Goal: Navigation & Orientation: Go to known website

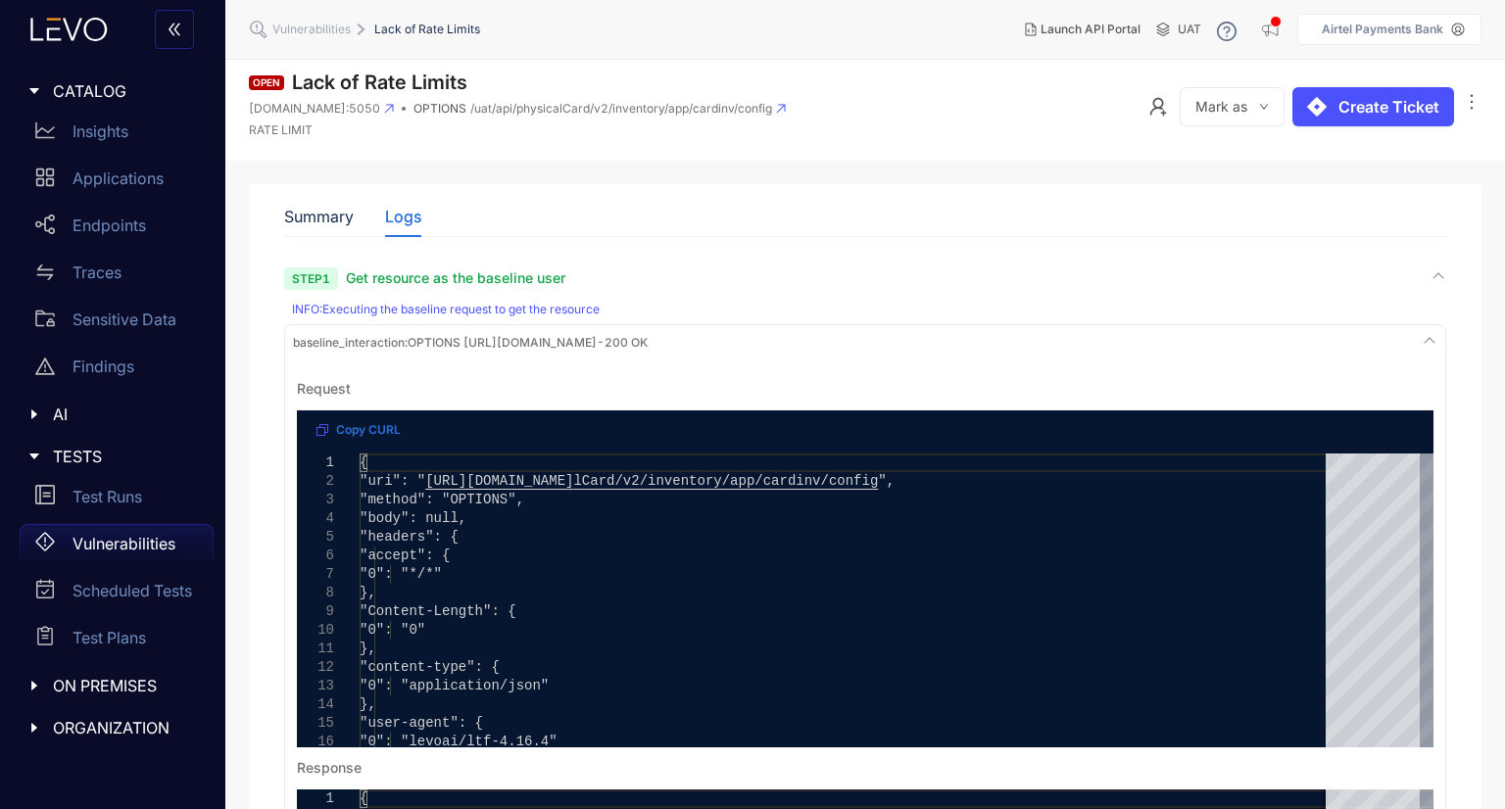
click at [329, 35] on span "Vulnerabilities" at bounding box center [311, 30] width 78 height 14
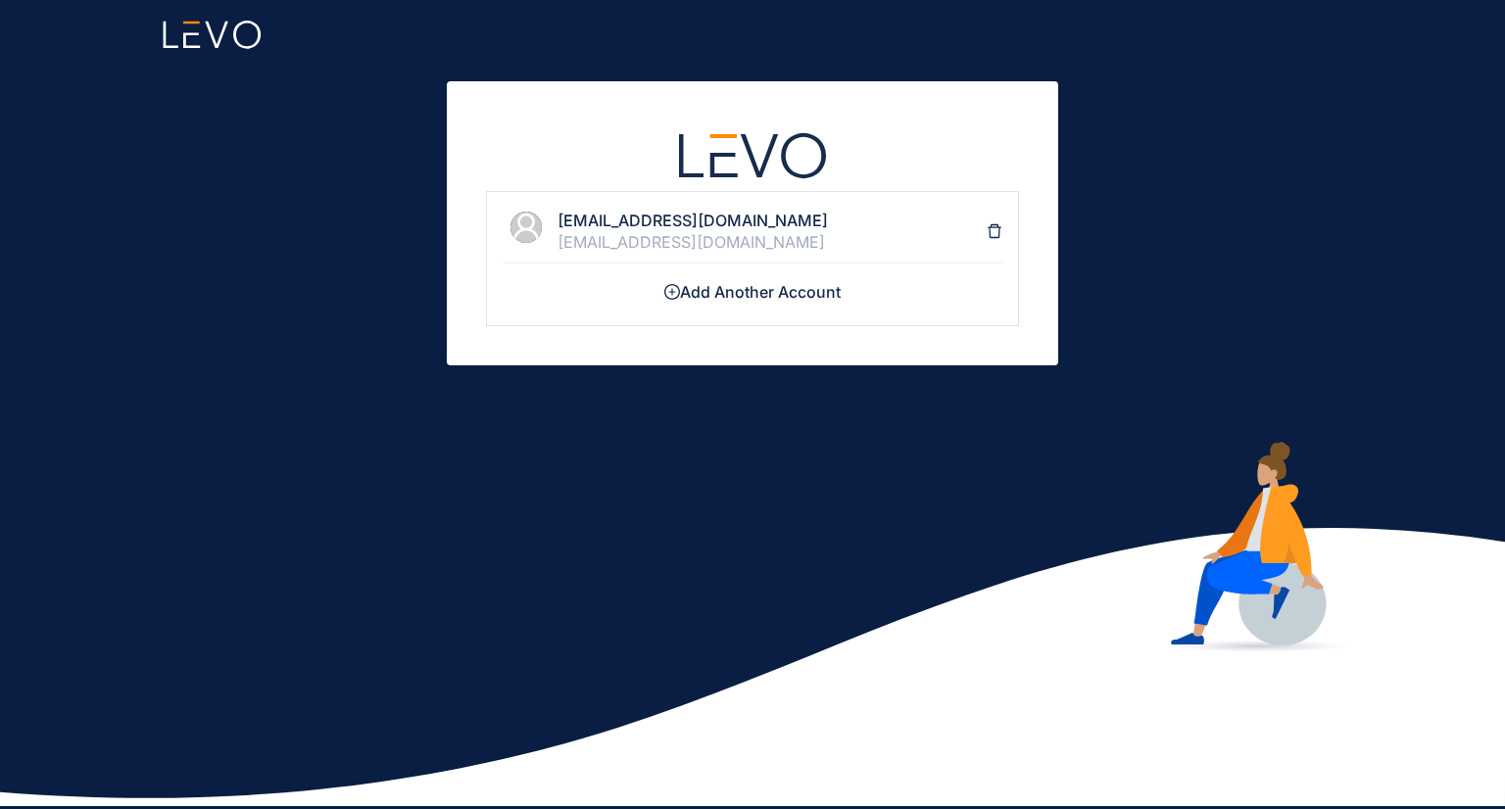
click at [785, 220] on h4 "[EMAIL_ADDRESS][DOMAIN_NAME]" at bounding box center [772, 221] width 429 height 18
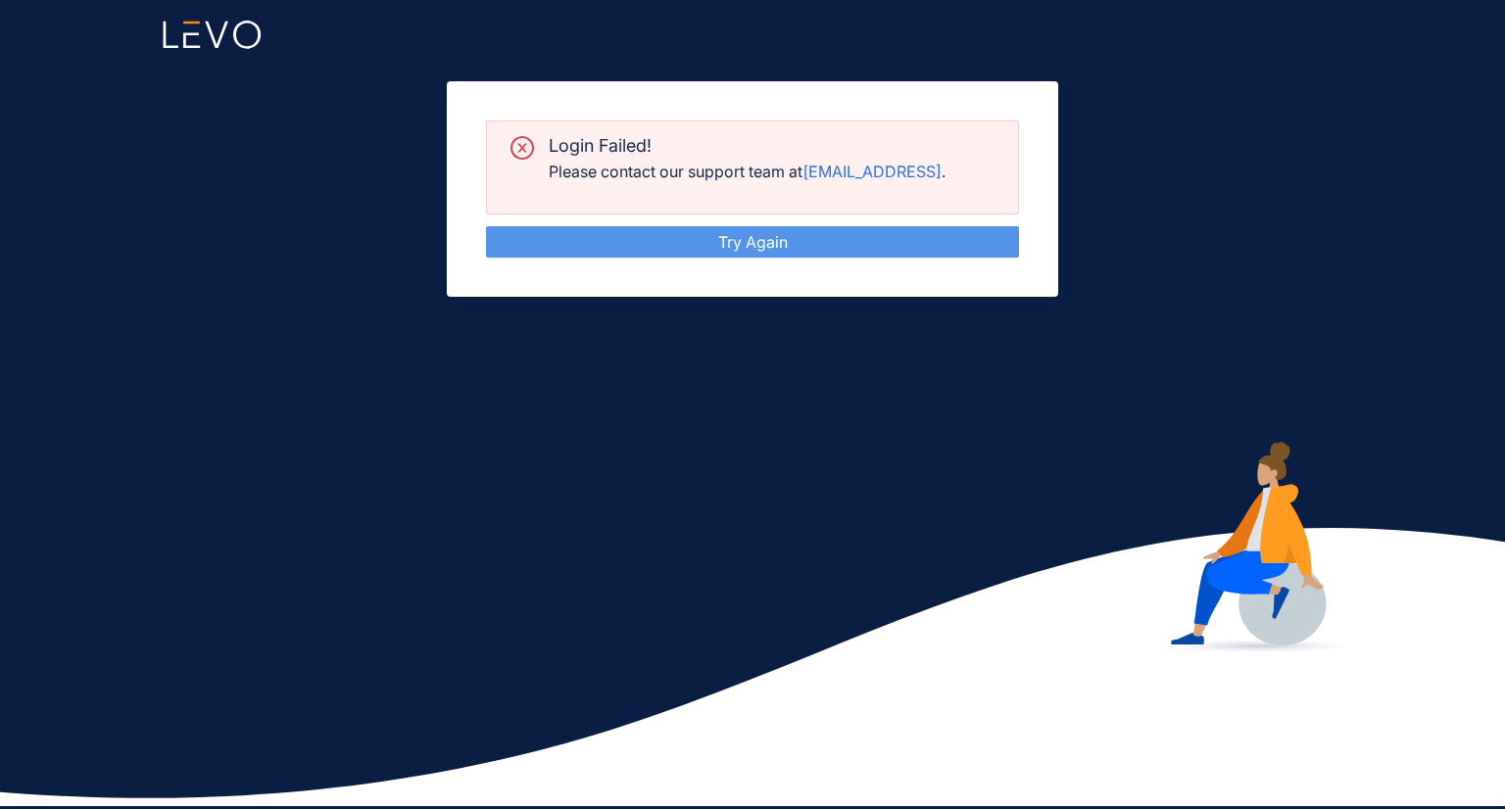
click at [760, 239] on link "Try Again" at bounding box center [753, 242] width 70 height 20
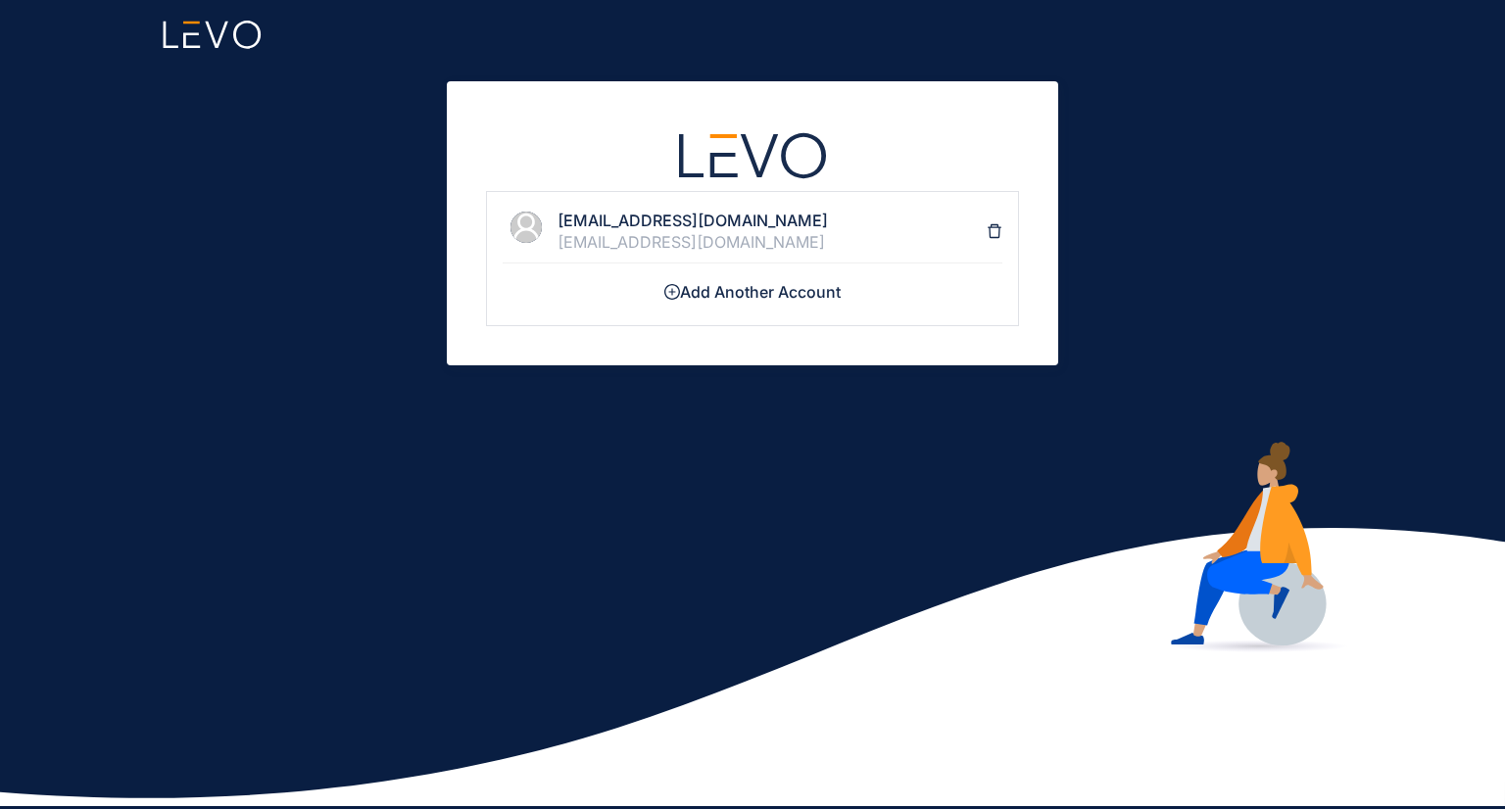
click at [721, 242] on div "[EMAIL_ADDRESS][DOMAIN_NAME]" at bounding box center [772, 242] width 429 height 18
